Goal: Navigation & Orientation: Find specific page/section

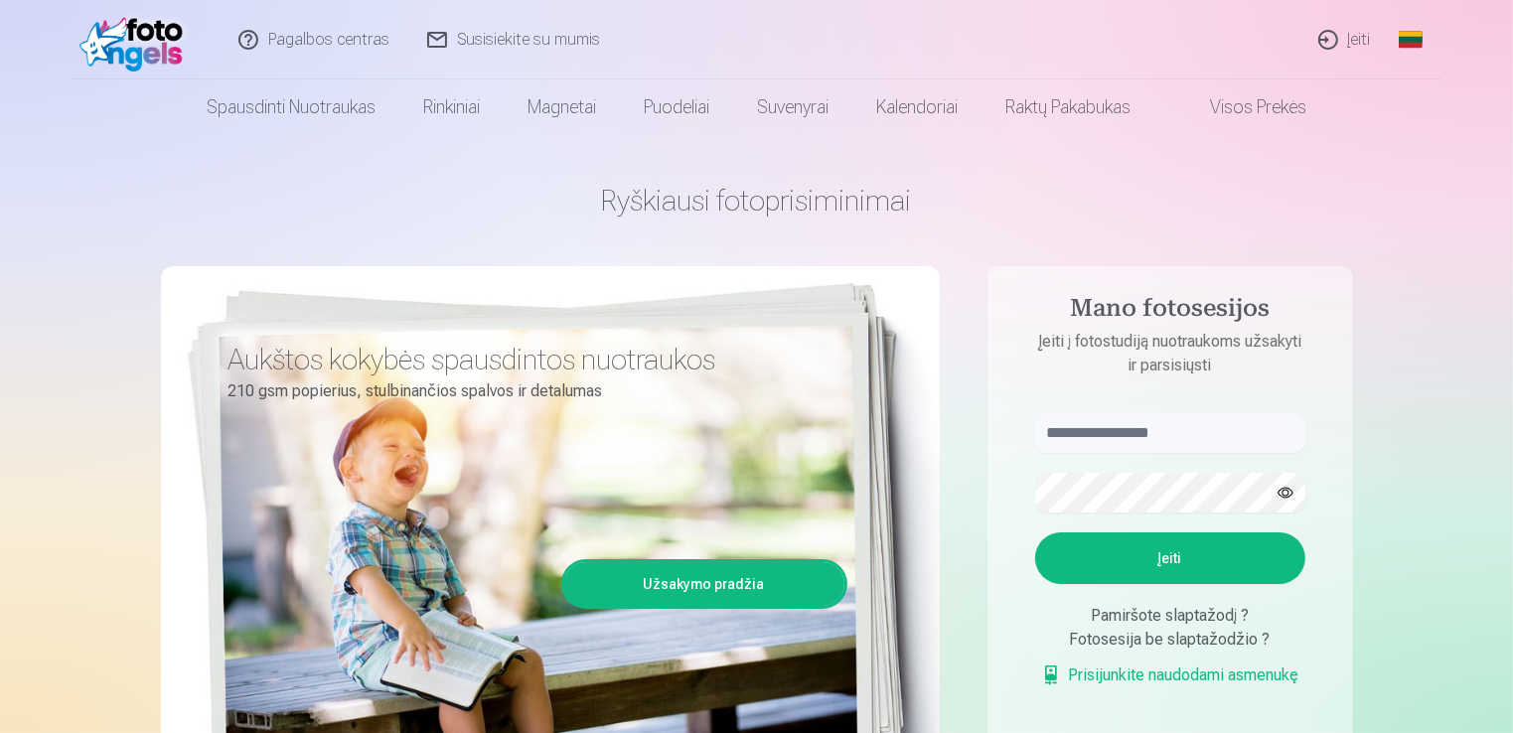
click at [177, 50] on img at bounding box center [136, 40] width 114 height 64
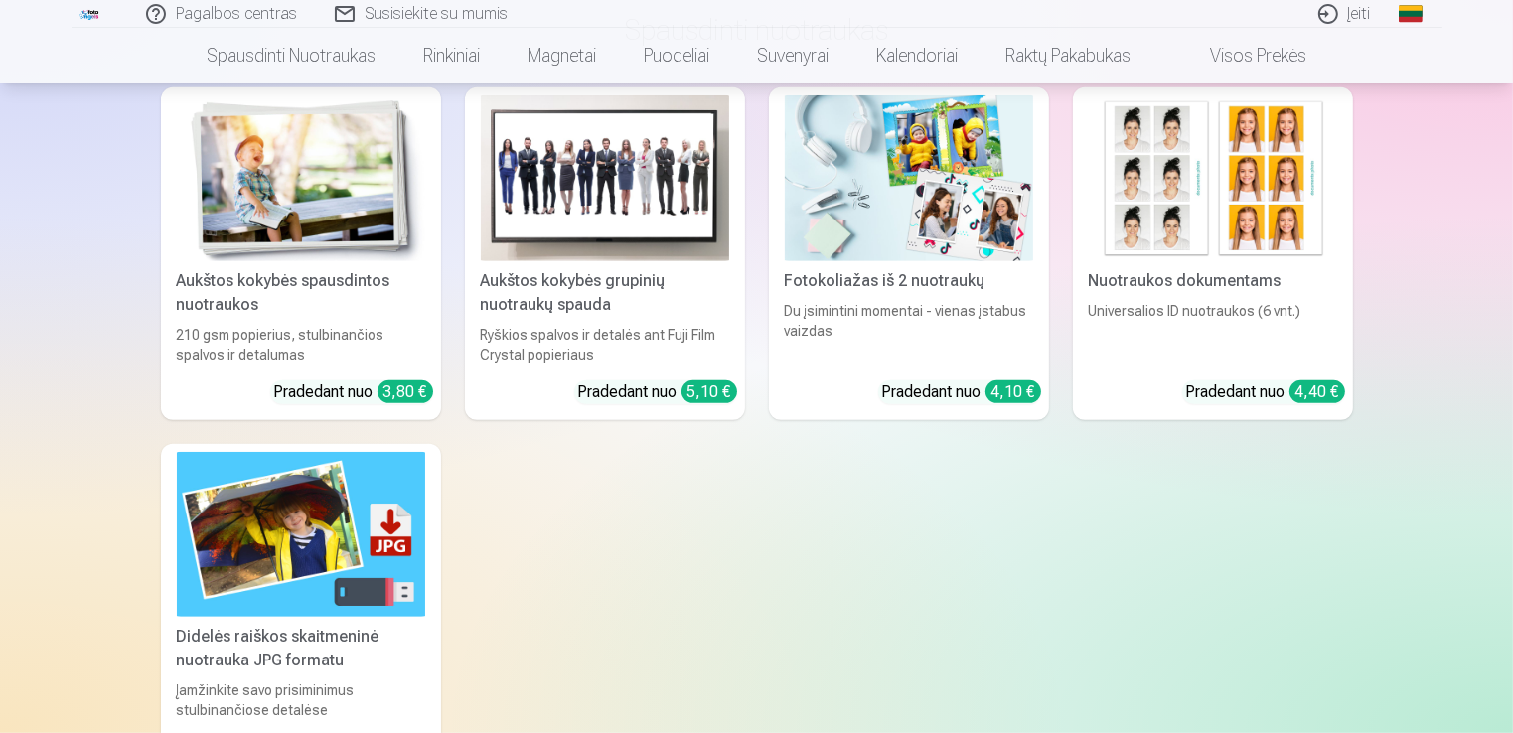
scroll to position [894, 0]
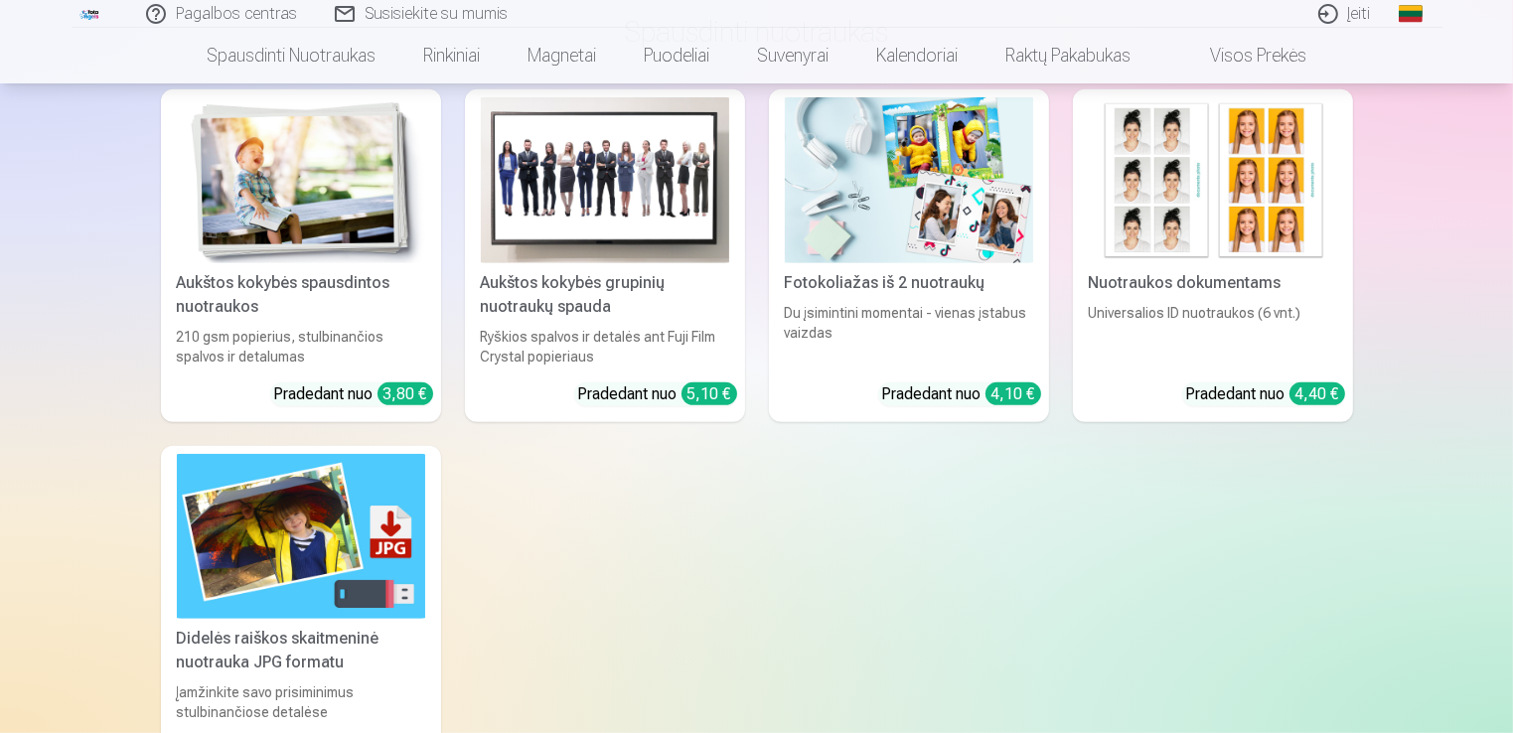
click at [640, 186] on img at bounding box center [605, 180] width 248 height 166
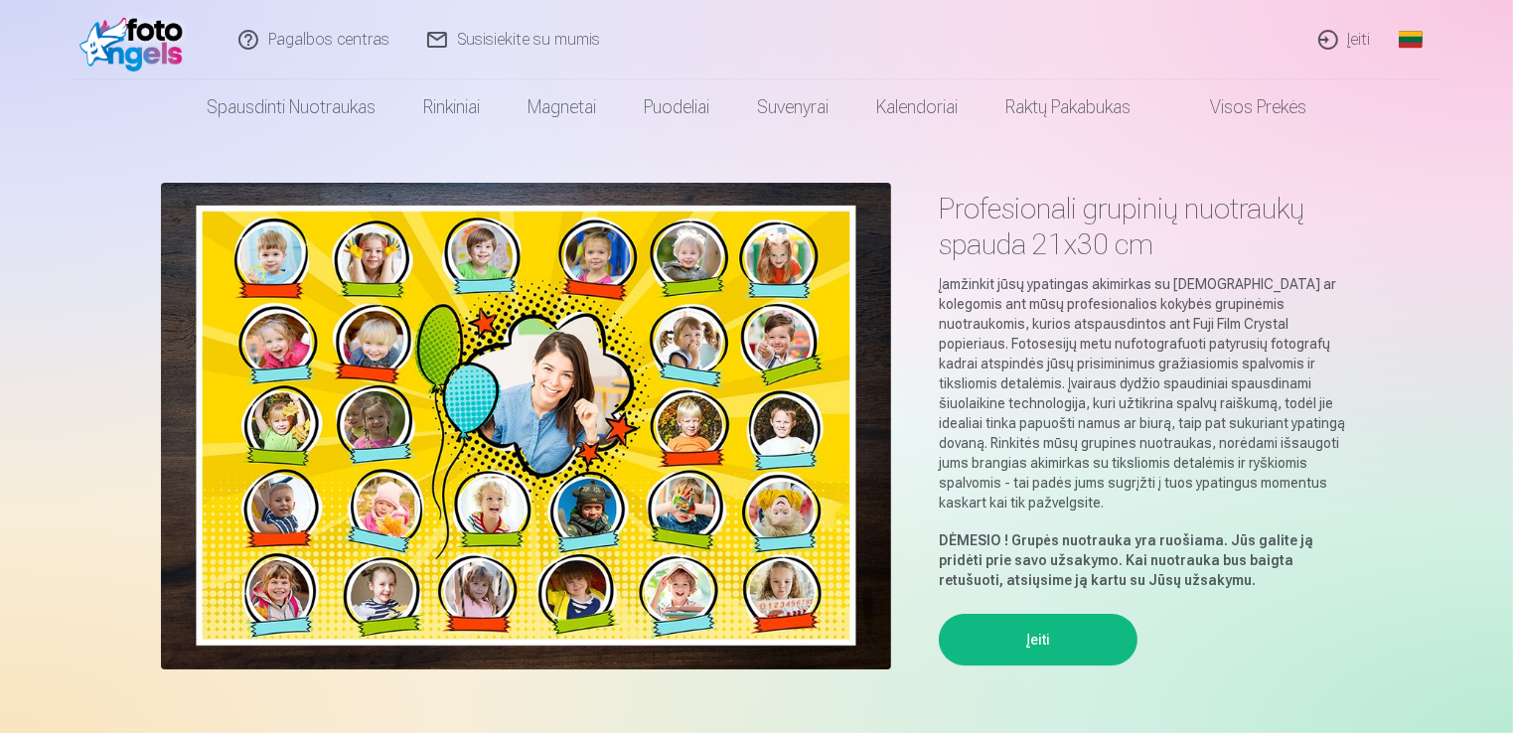
click at [518, 43] on link "Susisiekite su mumis" at bounding box center [514, 39] width 211 height 79
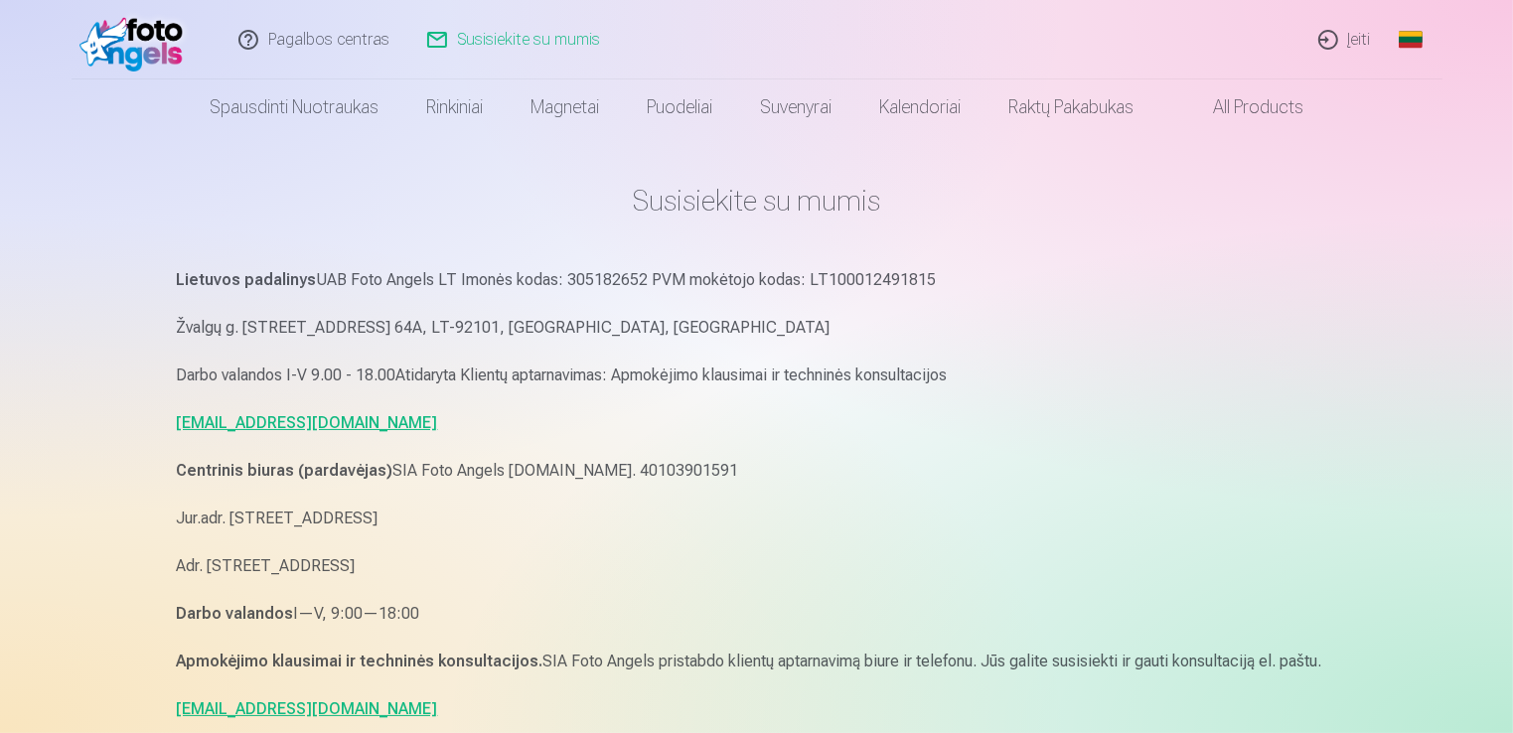
click at [1263, 113] on link "All products" at bounding box center [1242, 107] width 170 height 56
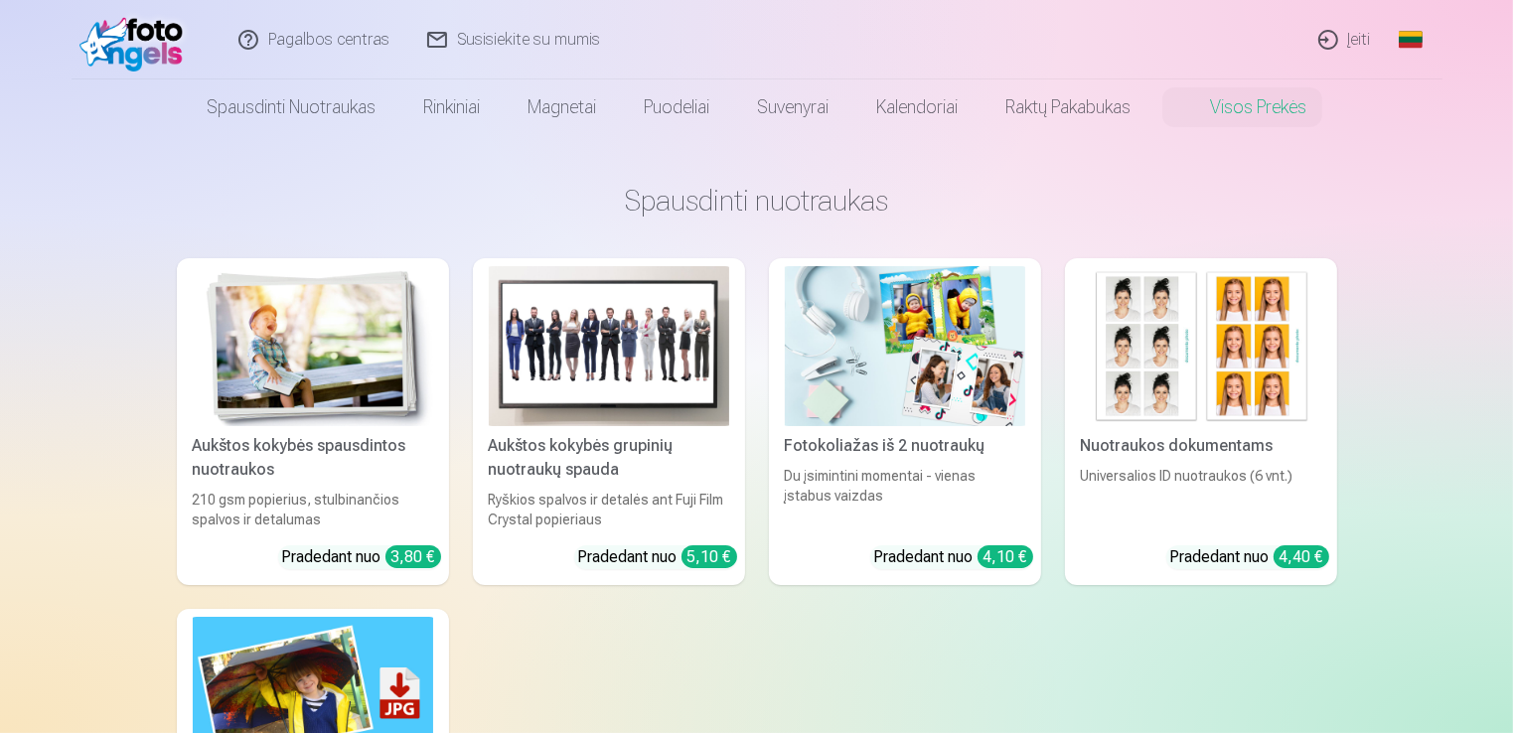
click at [346, 407] on img at bounding box center [313, 346] width 240 height 160
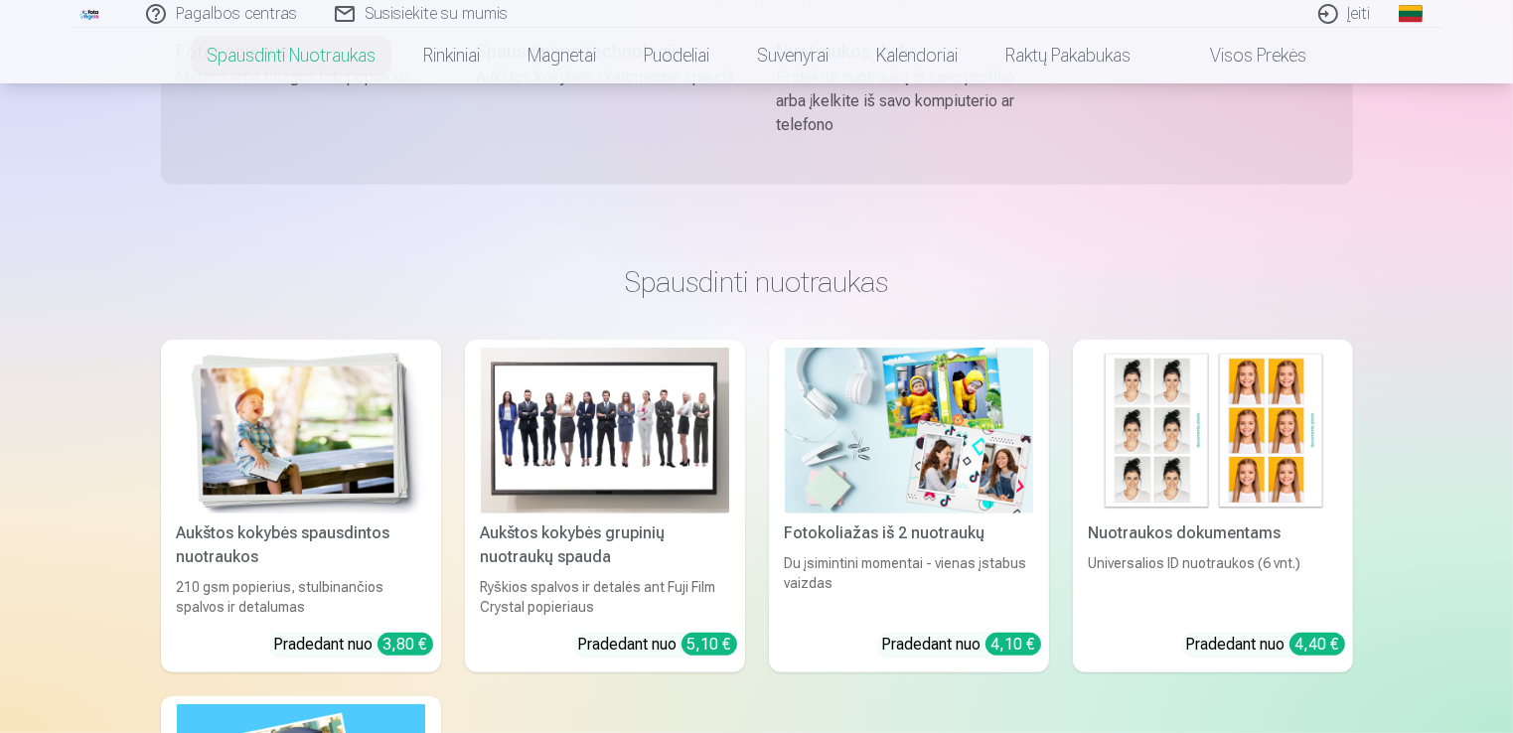
scroll to position [894, 0]
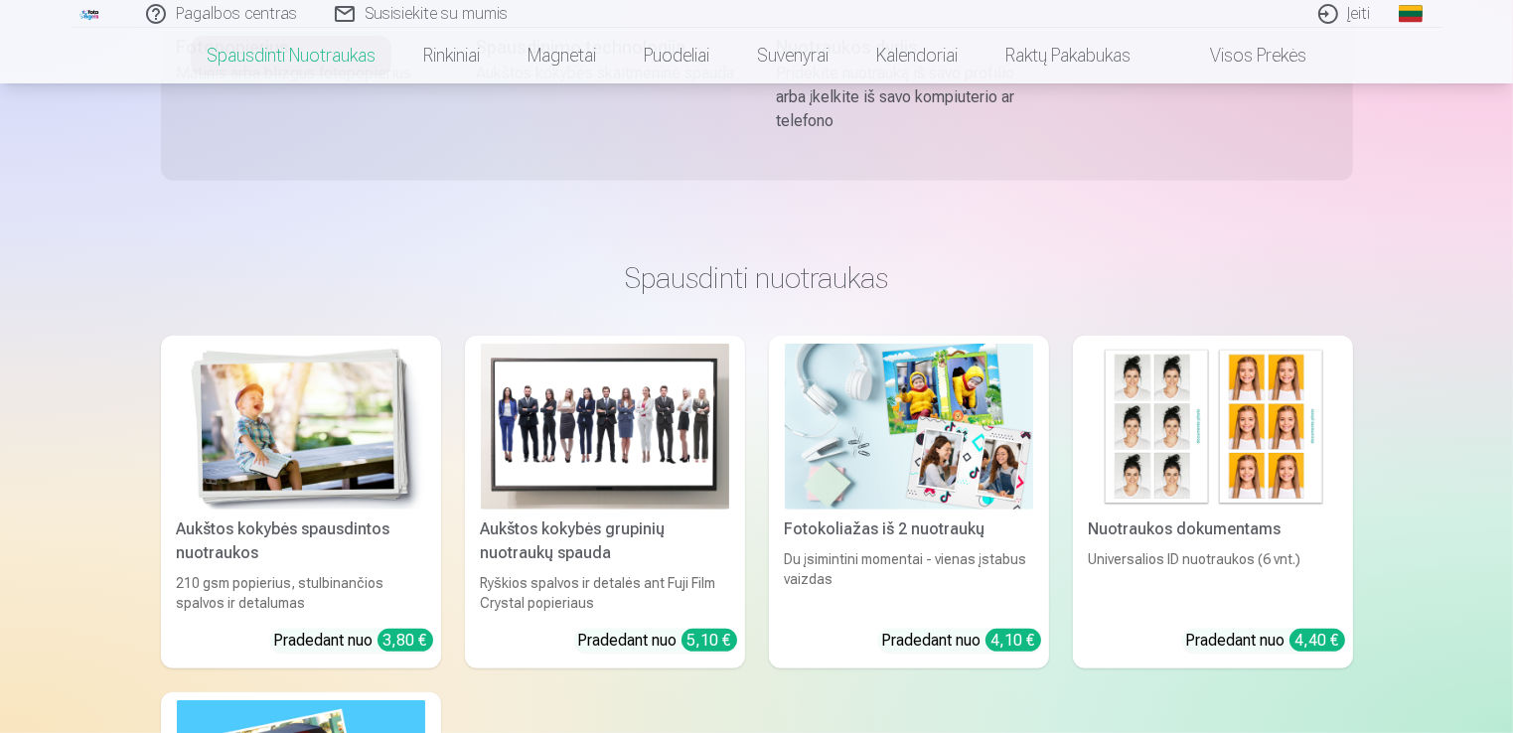
click at [553, 420] on img at bounding box center [605, 427] width 248 height 166
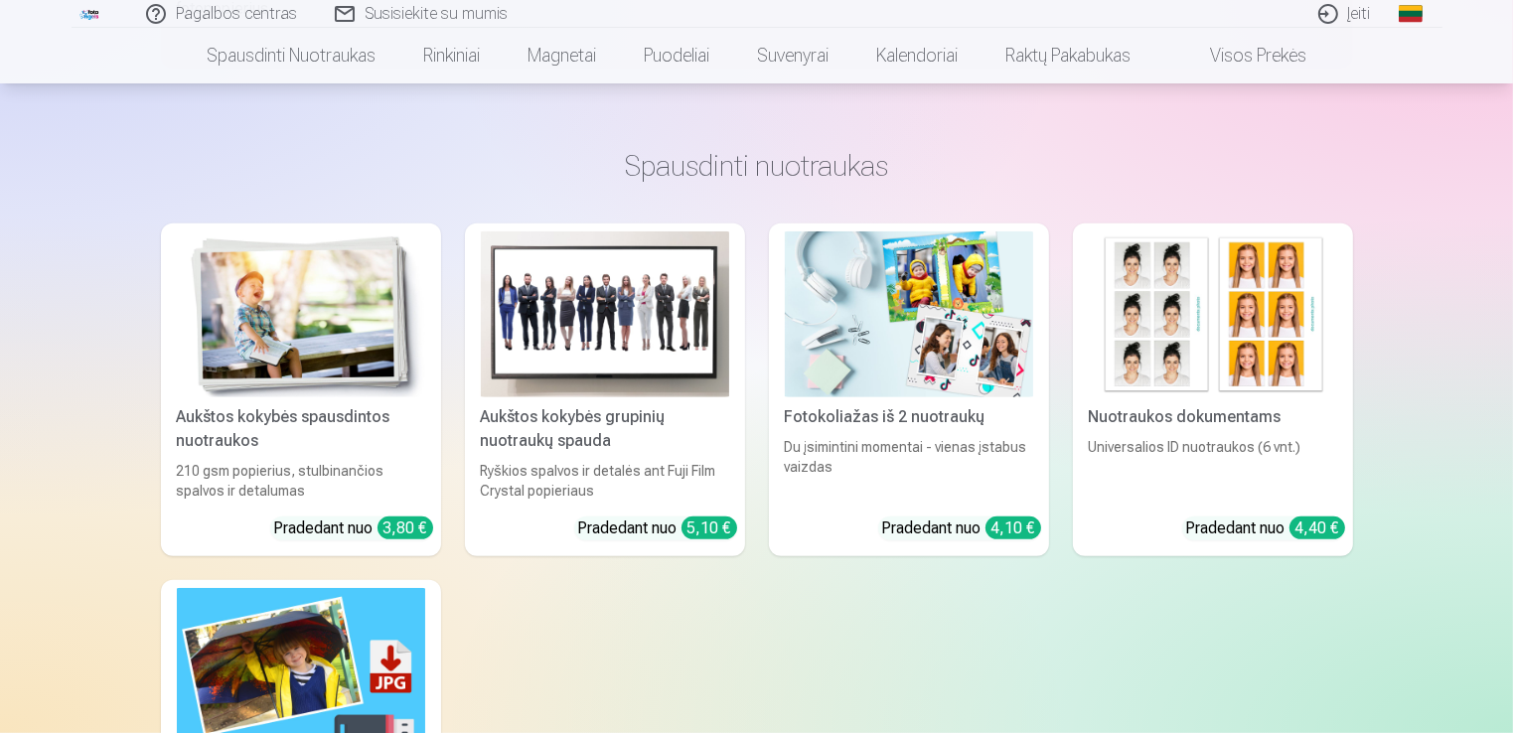
scroll to position [894, 0]
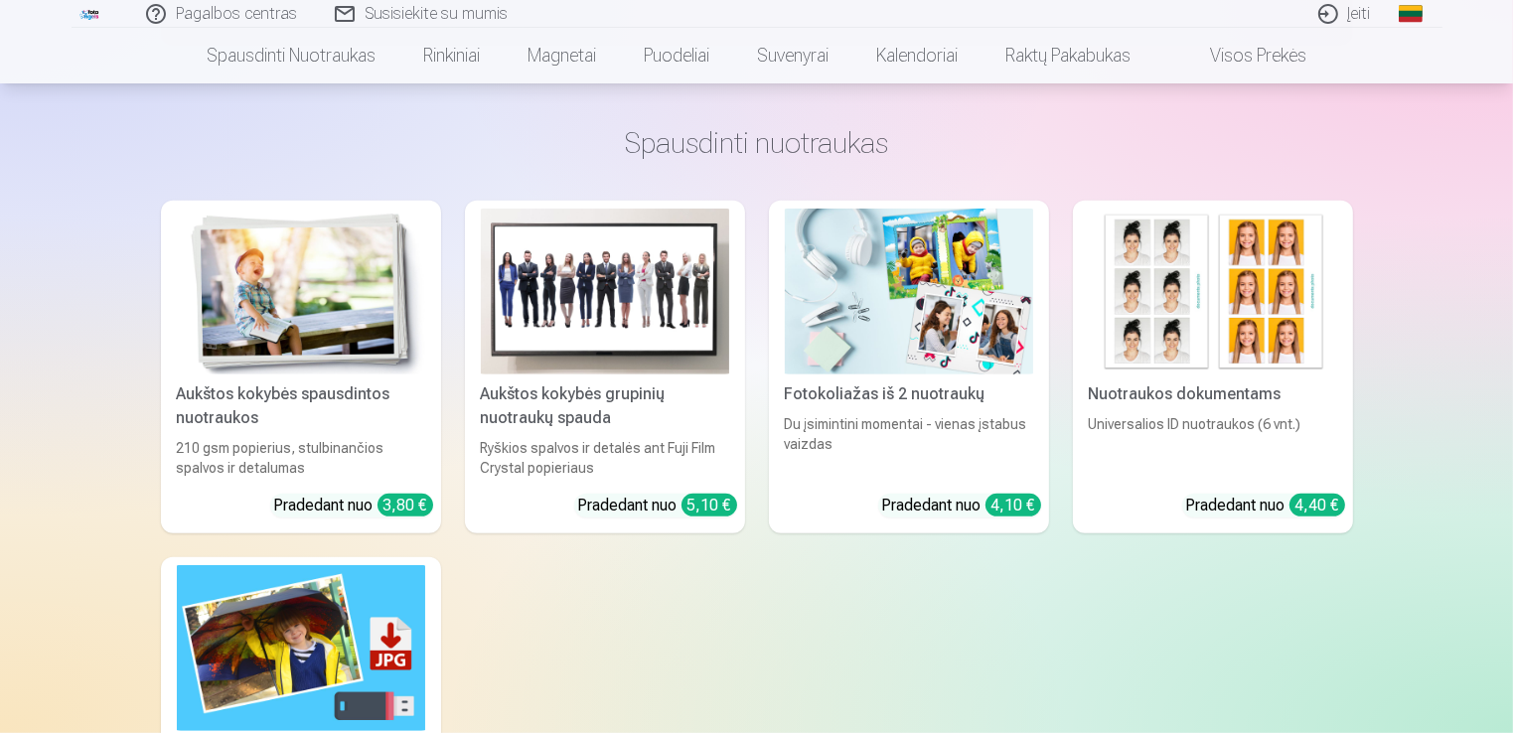
click at [659, 324] on img at bounding box center [605, 292] width 248 height 166
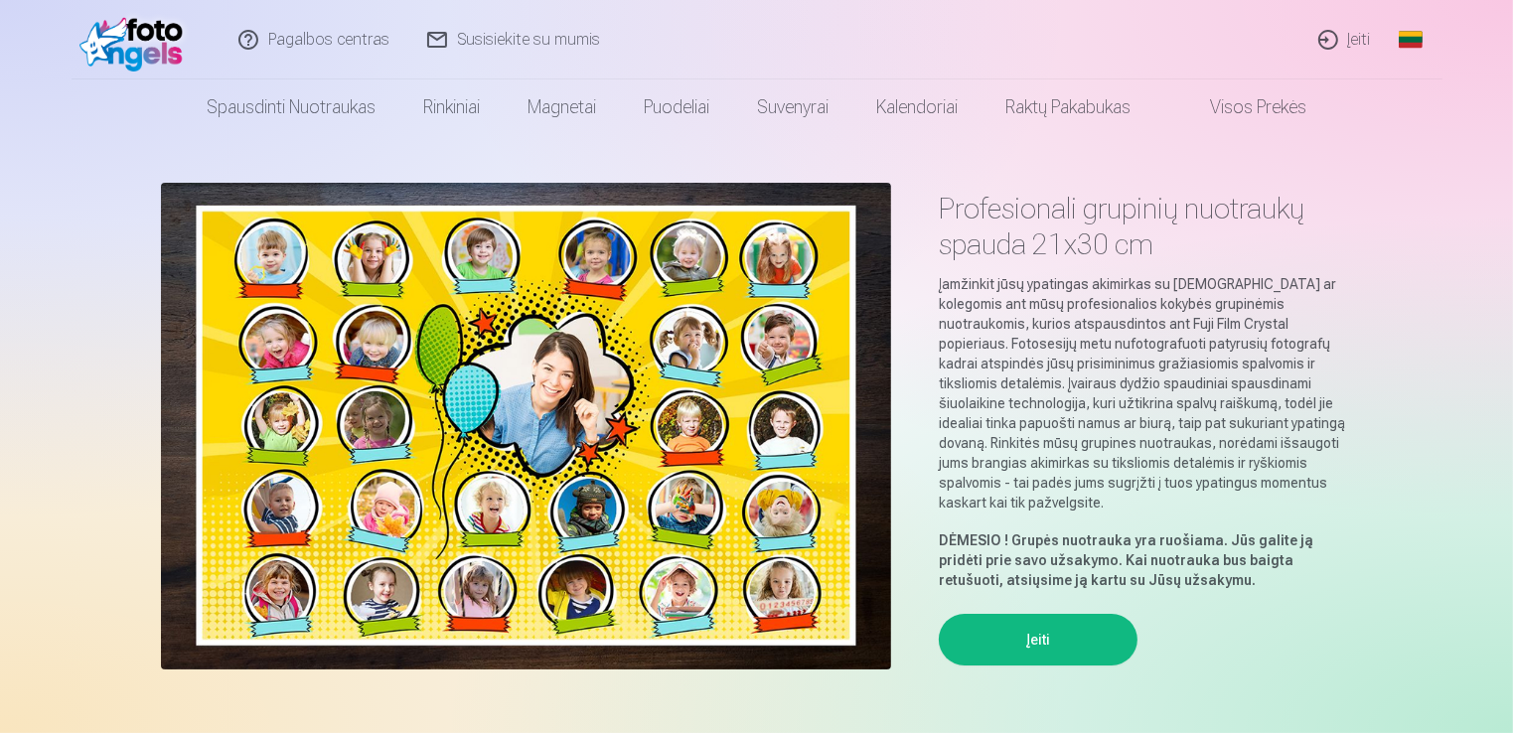
click at [335, 42] on link "Pagalbos centras" at bounding box center [314, 39] width 189 height 79
